Goal: Task Accomplishment & Management: Complete application form

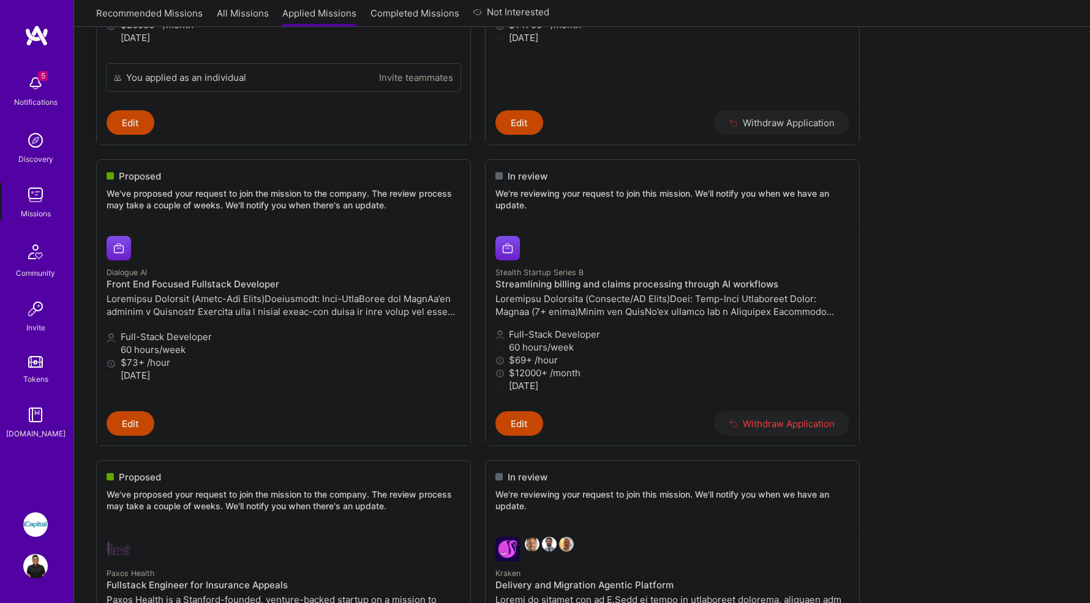
scroll to position [397, 0]
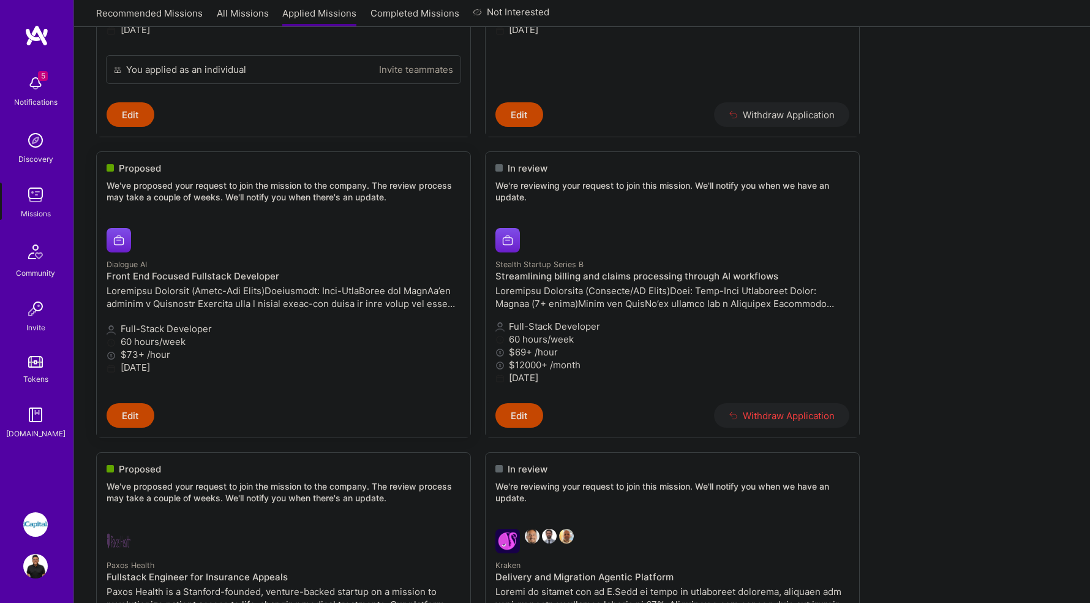
click at [134, 266] on small "Dialogue AI" at bounding box center [127, 264] width 40 height 9
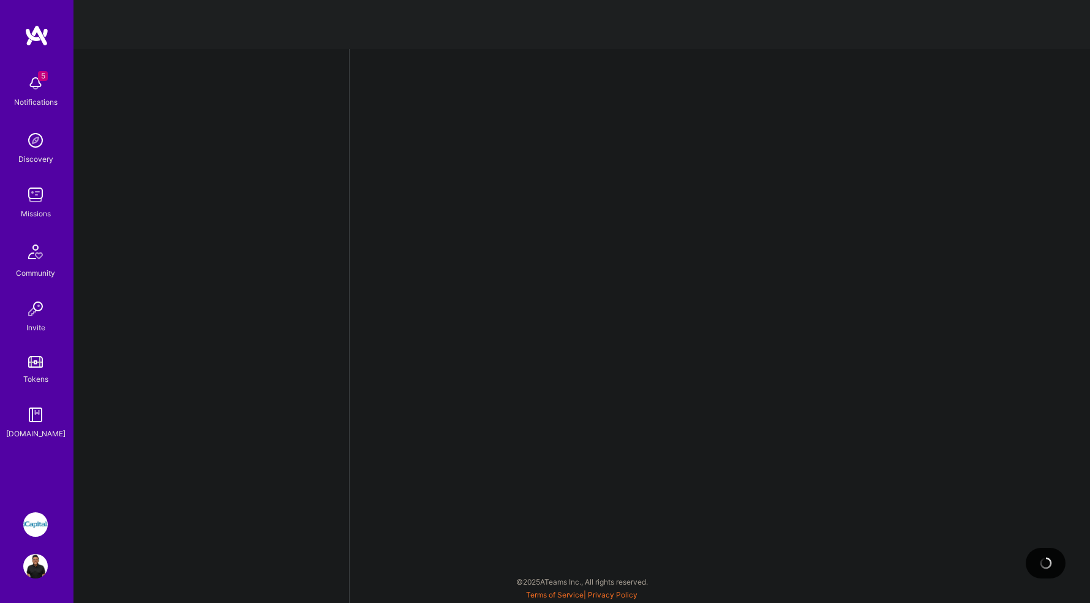
select select "CA"
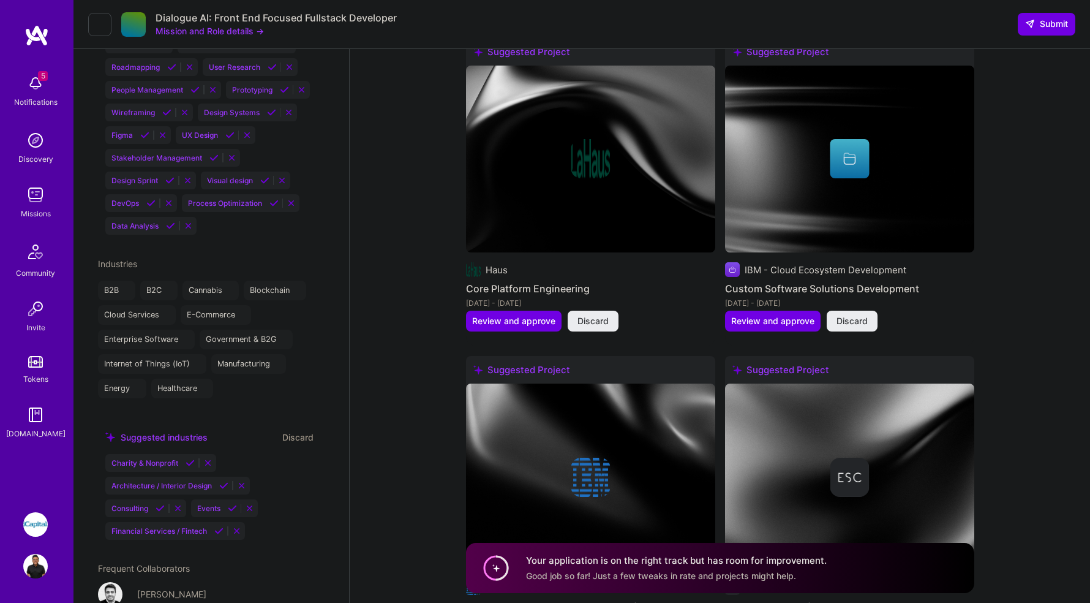
scroll to position [1848, 0]
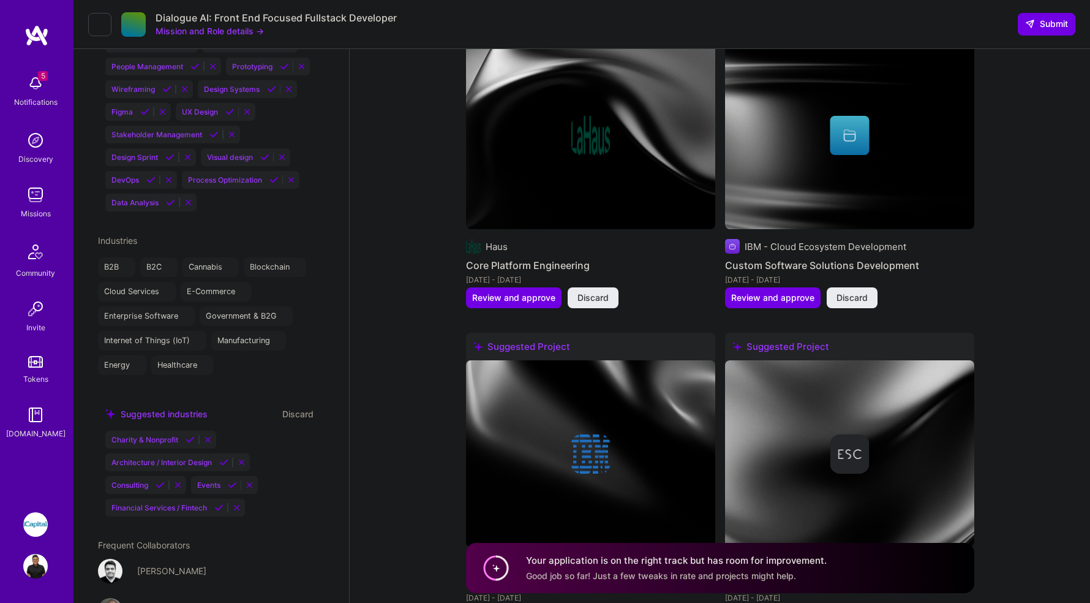
click at [187, 29] on button "Mission and Role details →" at bounding box center [210, 31] width 108 height 13
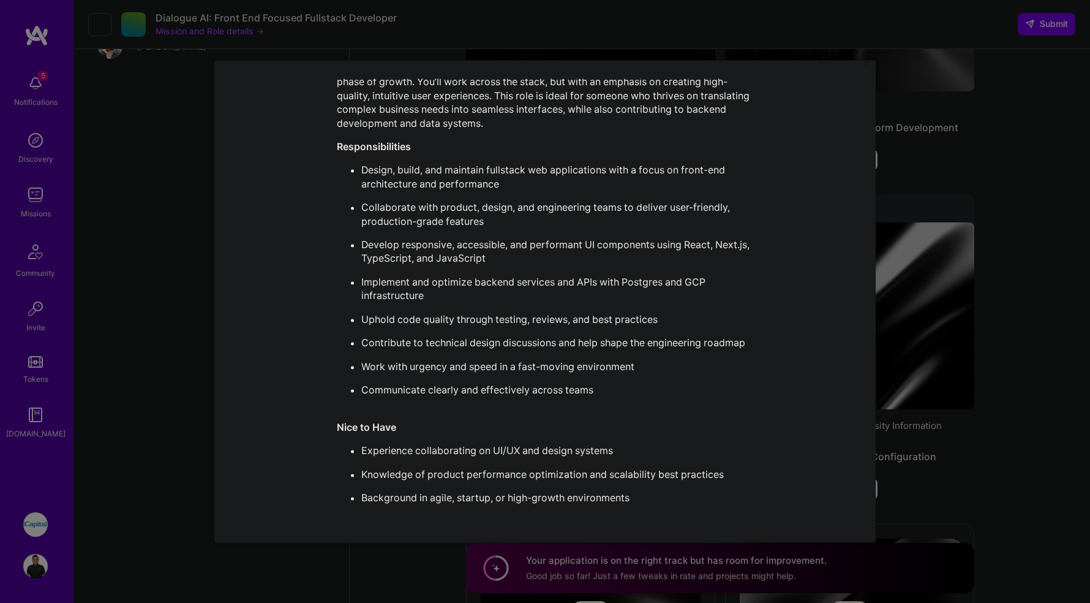
scroll to position [2774, 0]
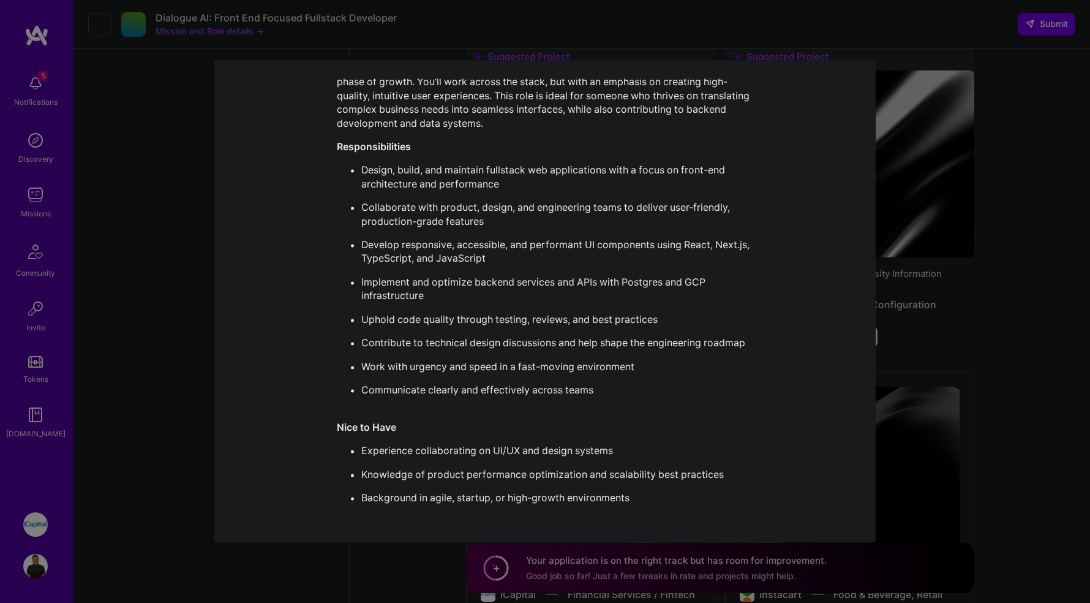
click at [170, 235] on div "Mission Description and Role Details Full-Stack Developer role description Seek…" at bounding box center [545, 301] width 1090 height 603
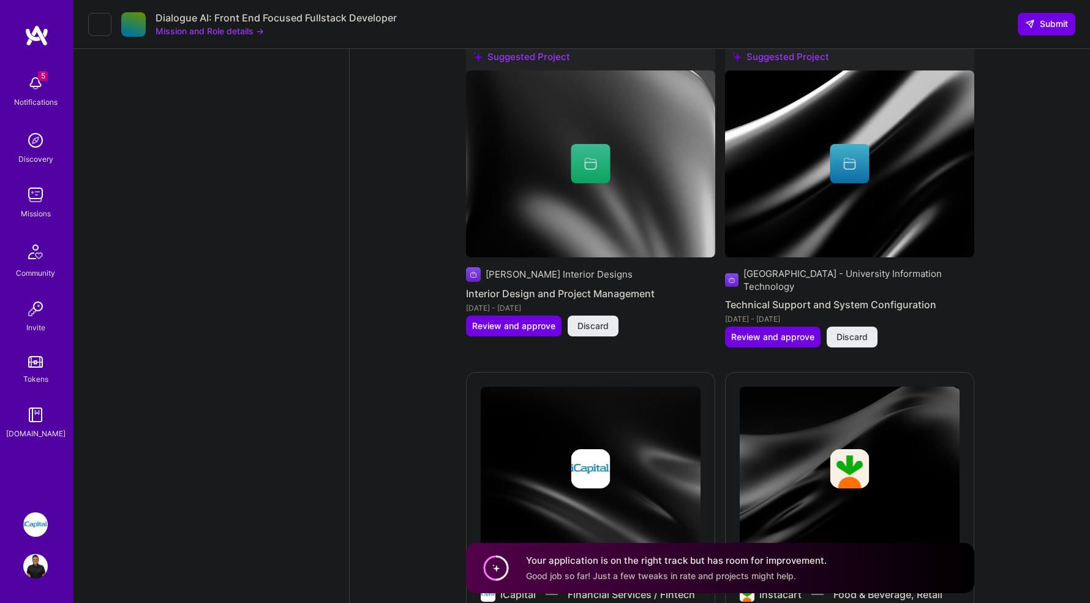
click at [31, 209] on div "Missions" at bounding box center [36, 213] width 30 height 13
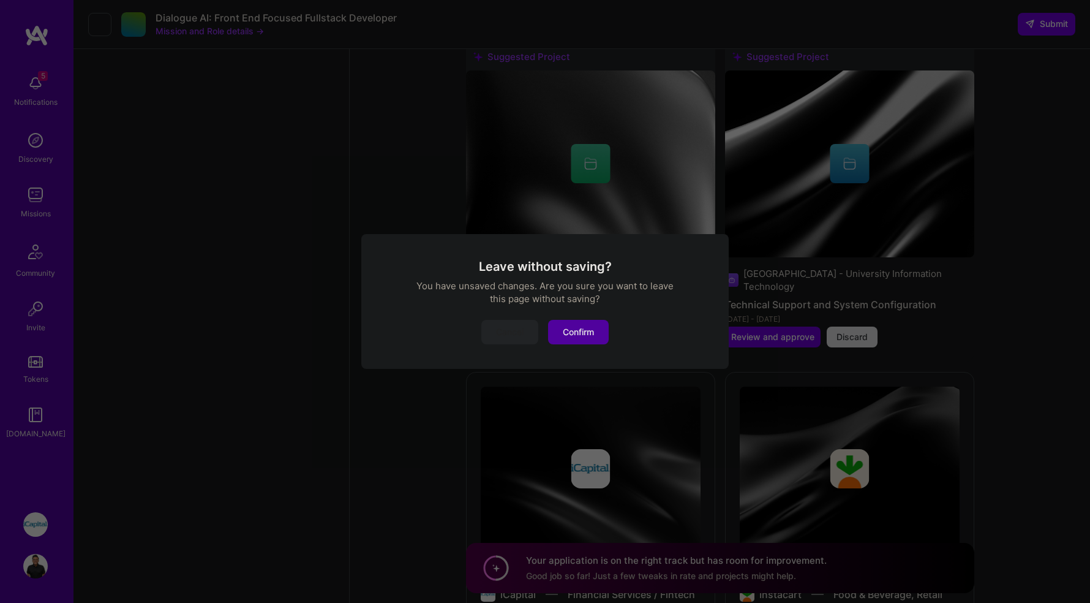
click at [580, 333] on button "Confirm" at bounding box center [578, 332] width 61 height 25
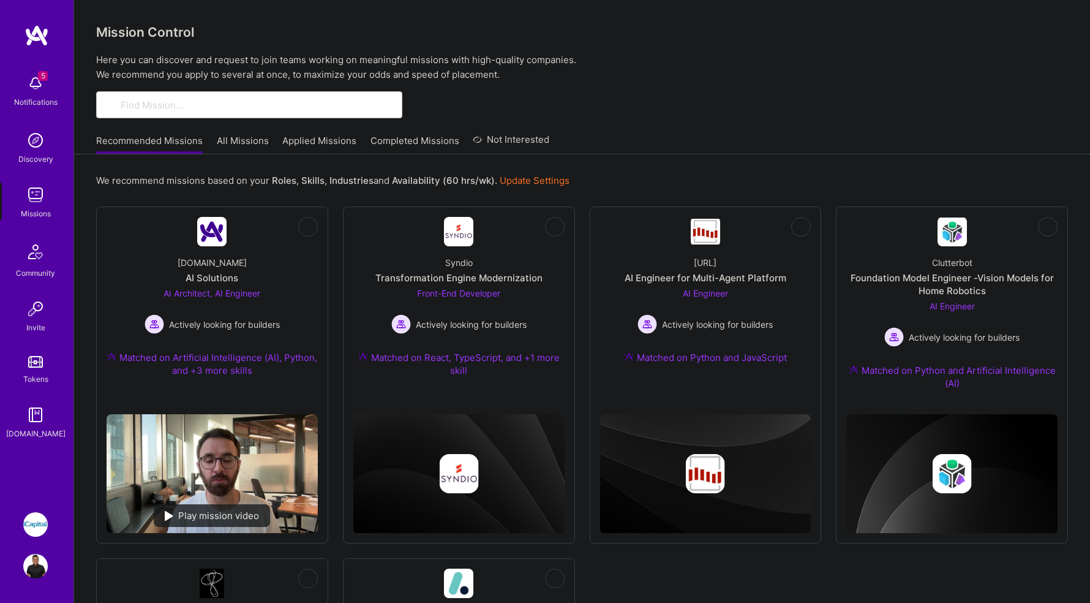
click at [232, 143] on link "All Missions" at bounding box center [243, 144] width 52 height 20
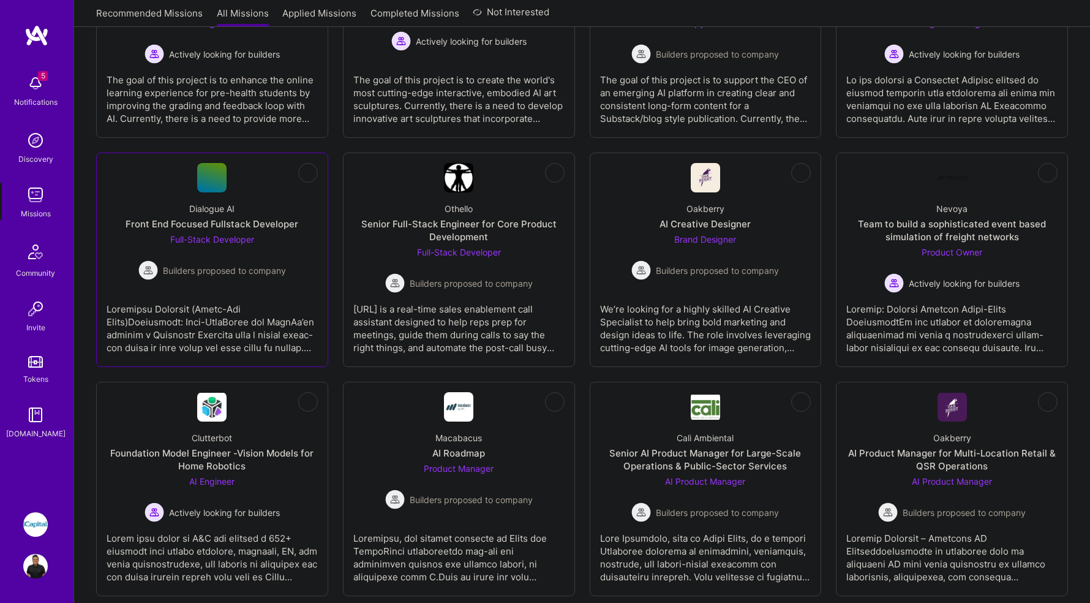
scroll to position [290, 0]
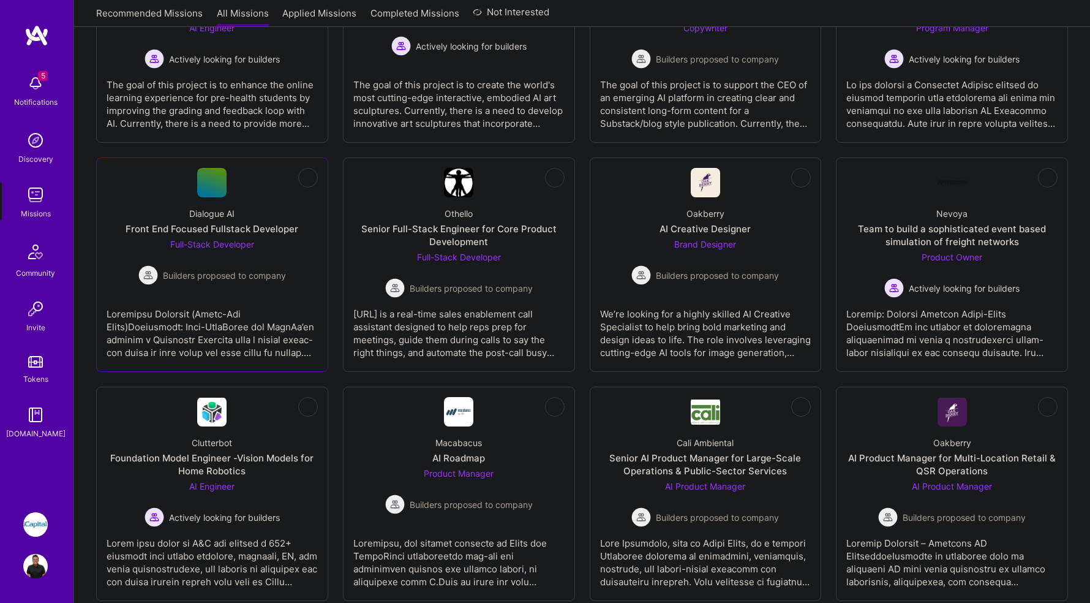
click at [283, 312] on div at bounding box center [212, 328] width 211 height 61
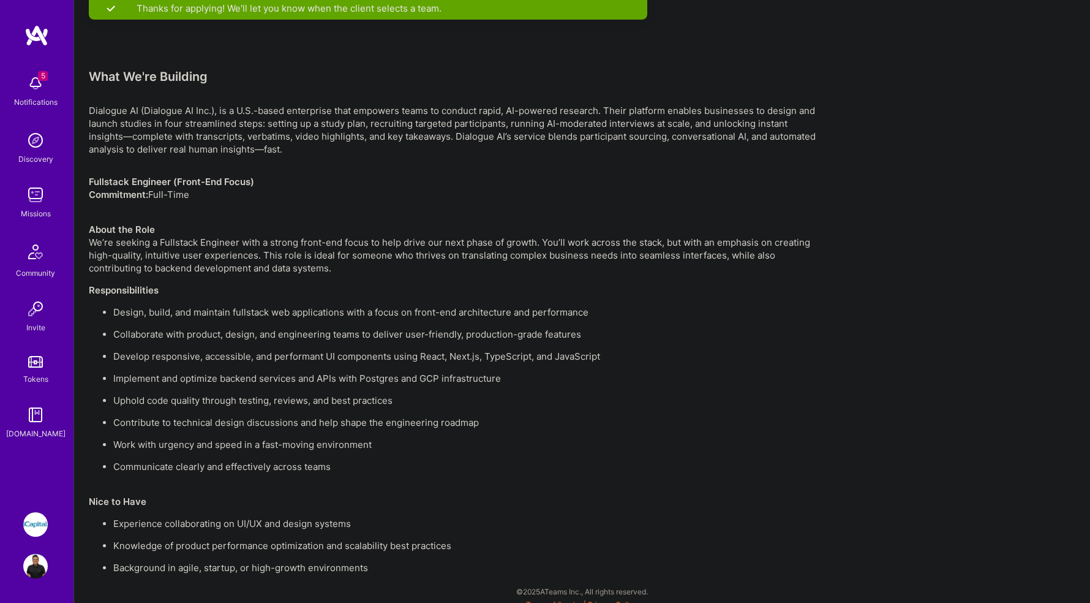
scroll to position [726, 0]
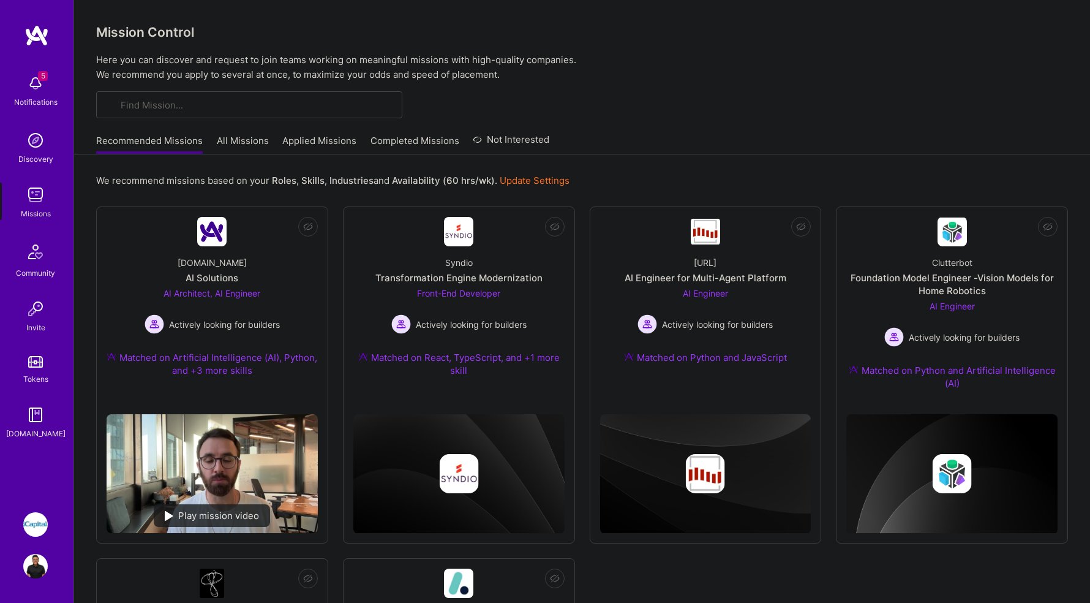
click at [290, 141] on link "Applied Missions" at bounding box center [319, 144] width 74 height 20
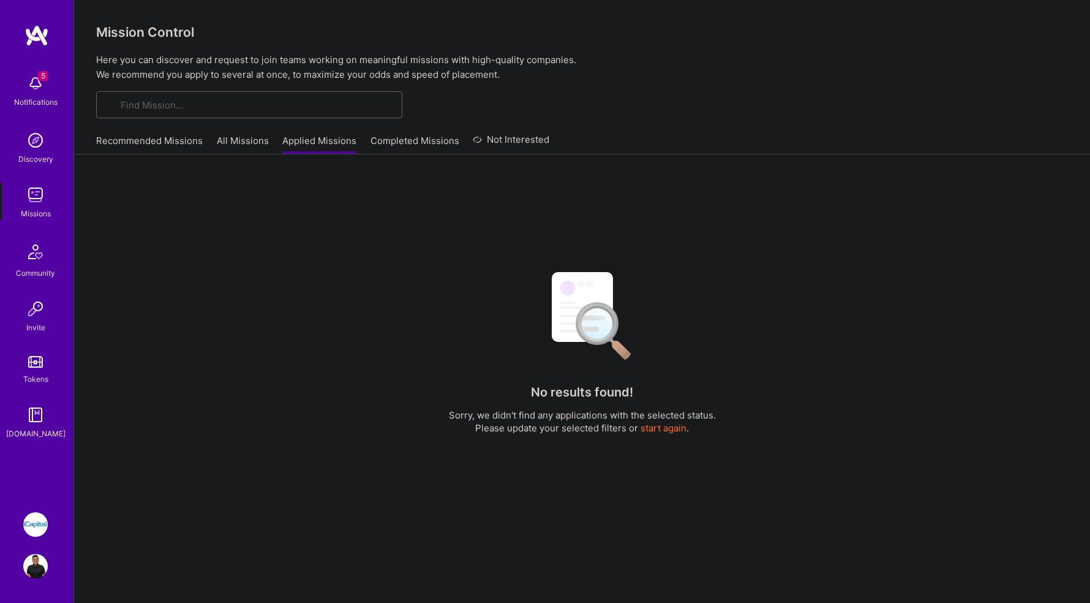
click at [279, 105] on input at bounding box center [257, 105] width 273 height 13
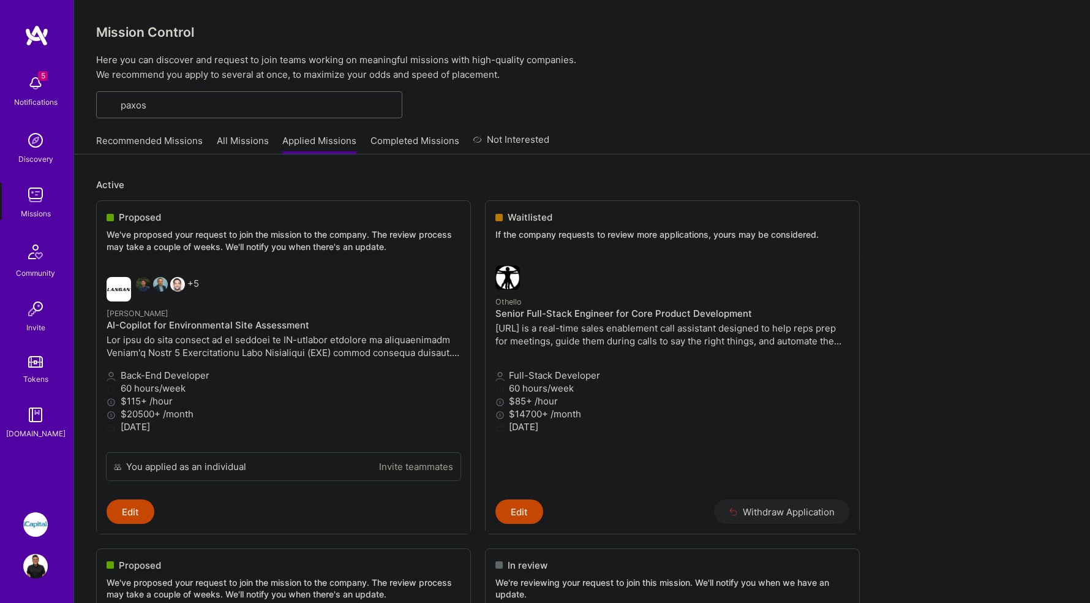
type input "paxos"
click at [194, 98] on div "paxos" at bounding box center [249, 104] width 306 height 27
click at [33, 516] on img at bounding box center [35, 524] width 25 height 25
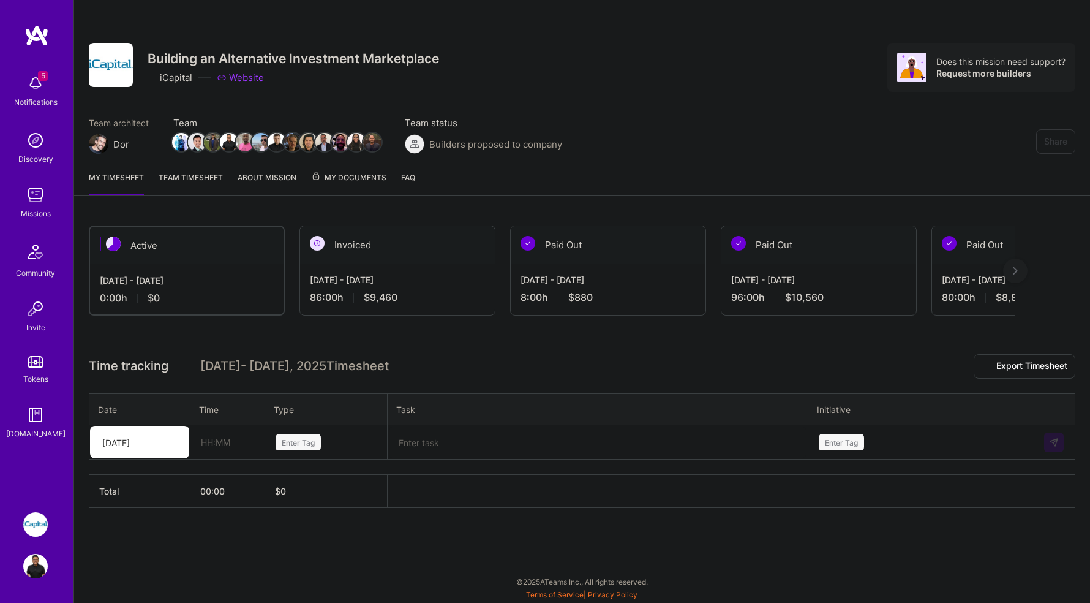
click at [38, 75] on span "5" at bounding box center [43, 76] width 10 height 10
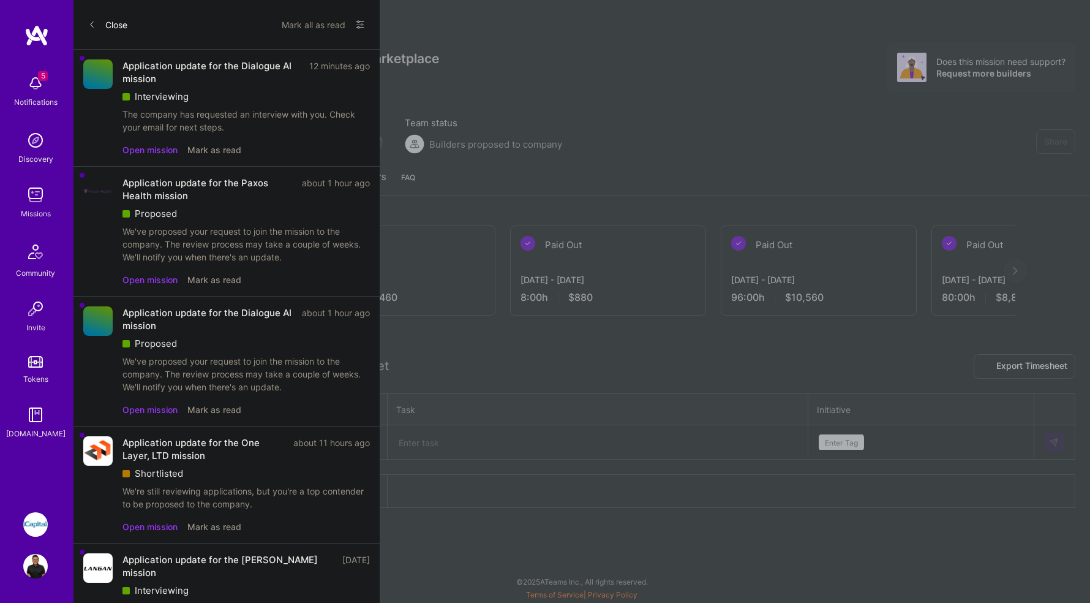
click at [38, 150] on img at bounding box center [35, 140] width 25 height 25
